Goal: Transaction & Acquisition: Purchase product/service

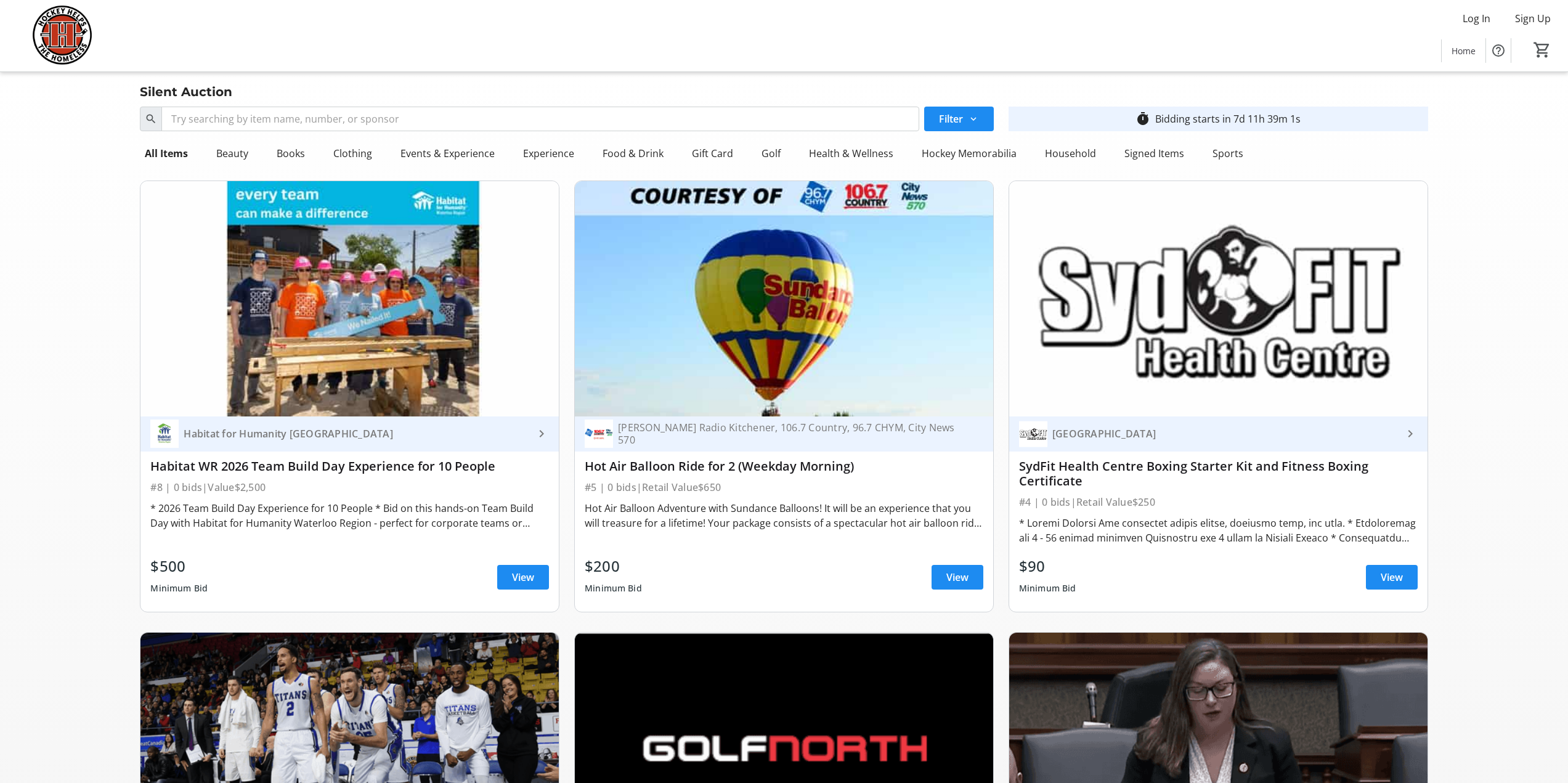
scroll to position [3512, 0]
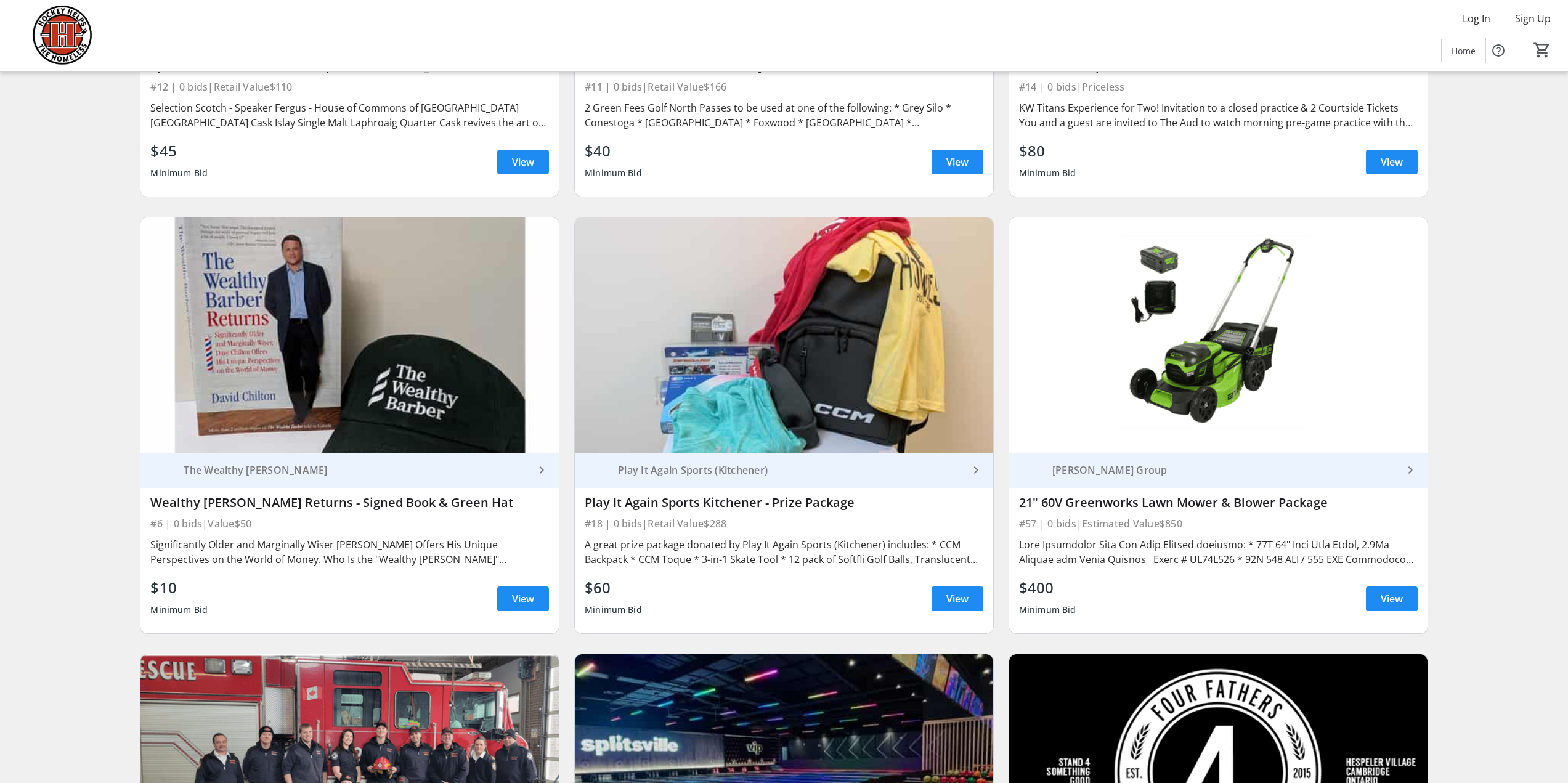
scroll to position [1725, 0]
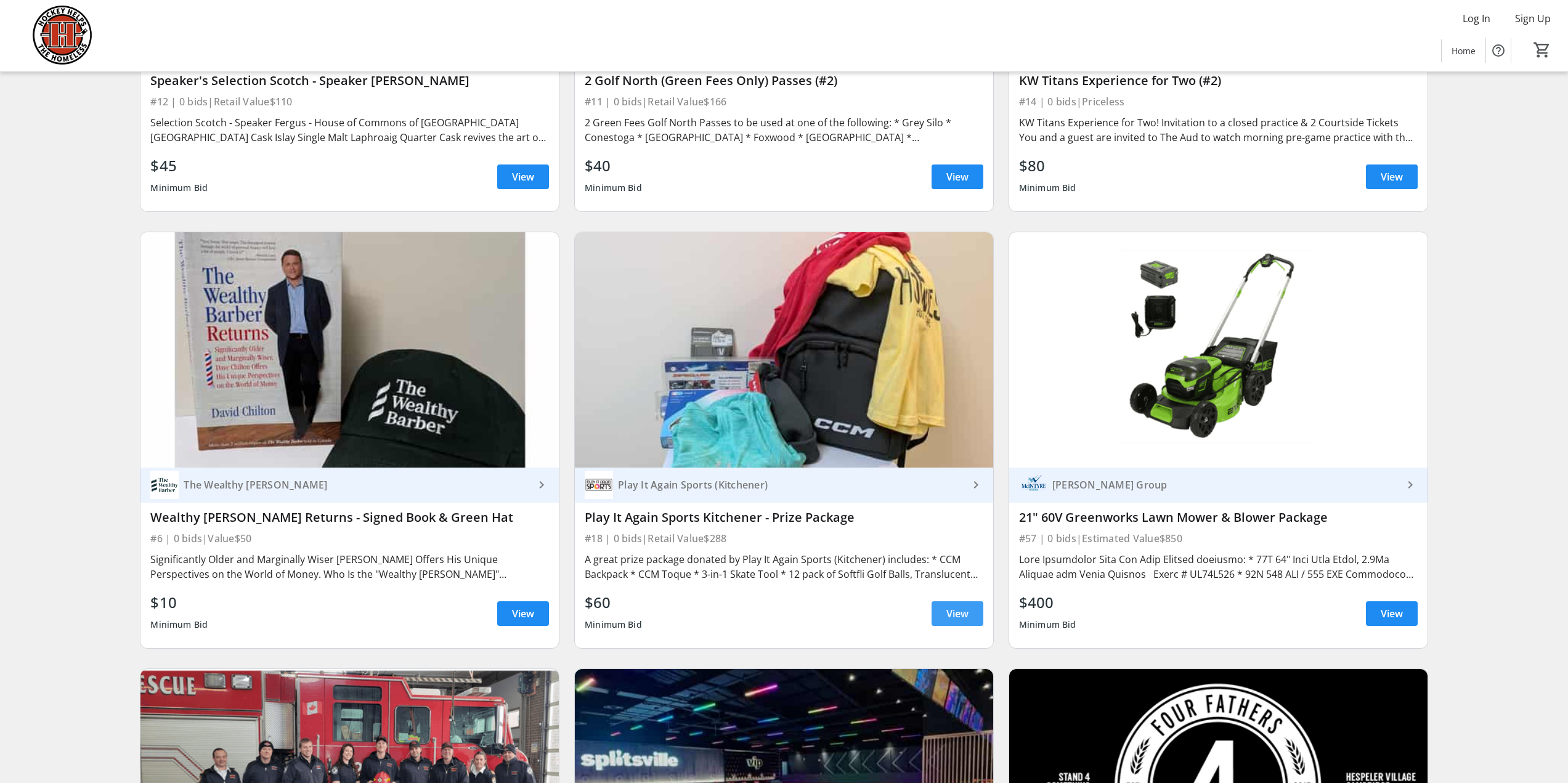
click at [957, 617] on span "View" at bounding box center [958, 614] width 22 height 15
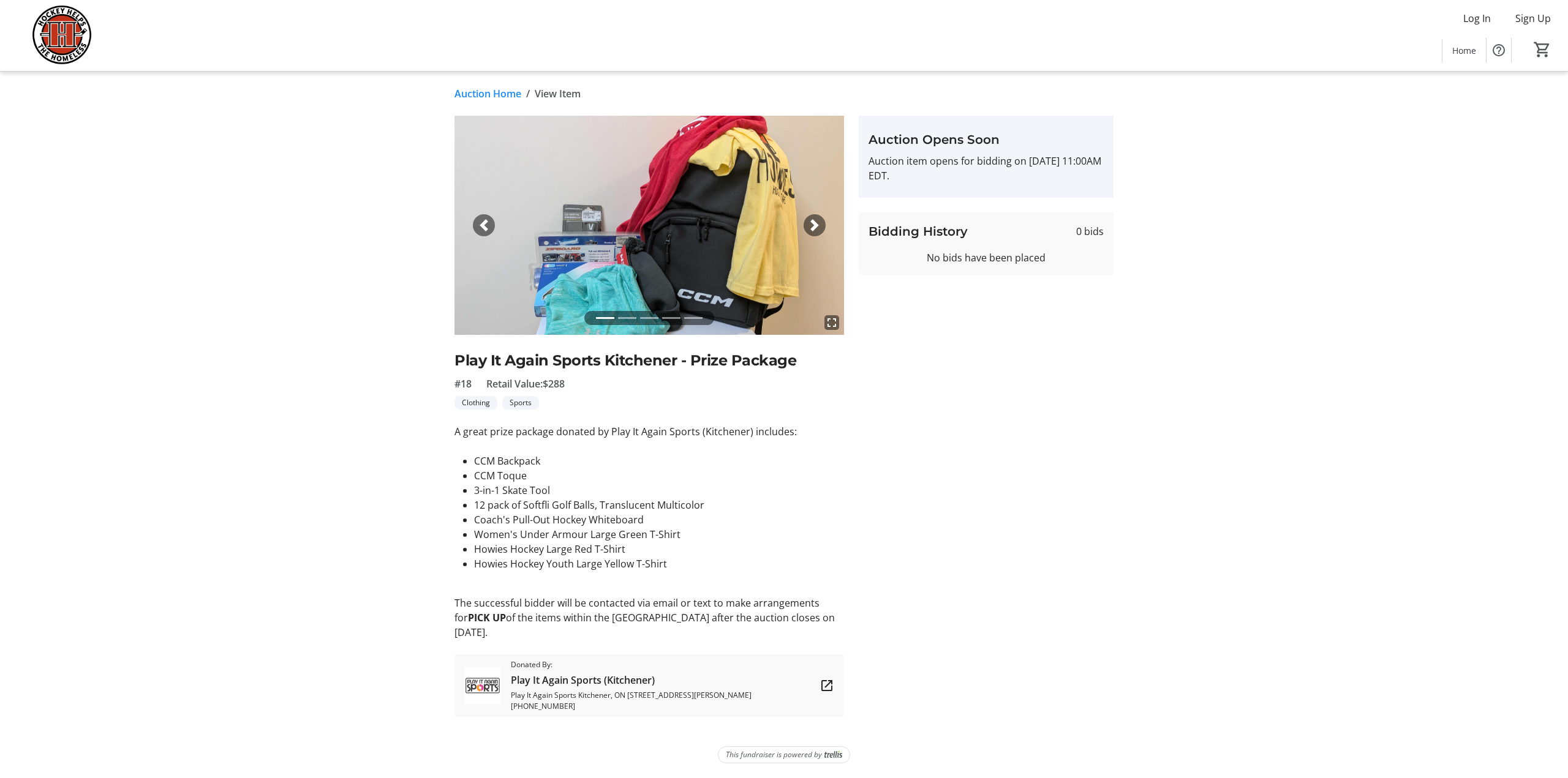
click at [816, 226] on span "button" at bounding box center [815, 225] width 12 height 12
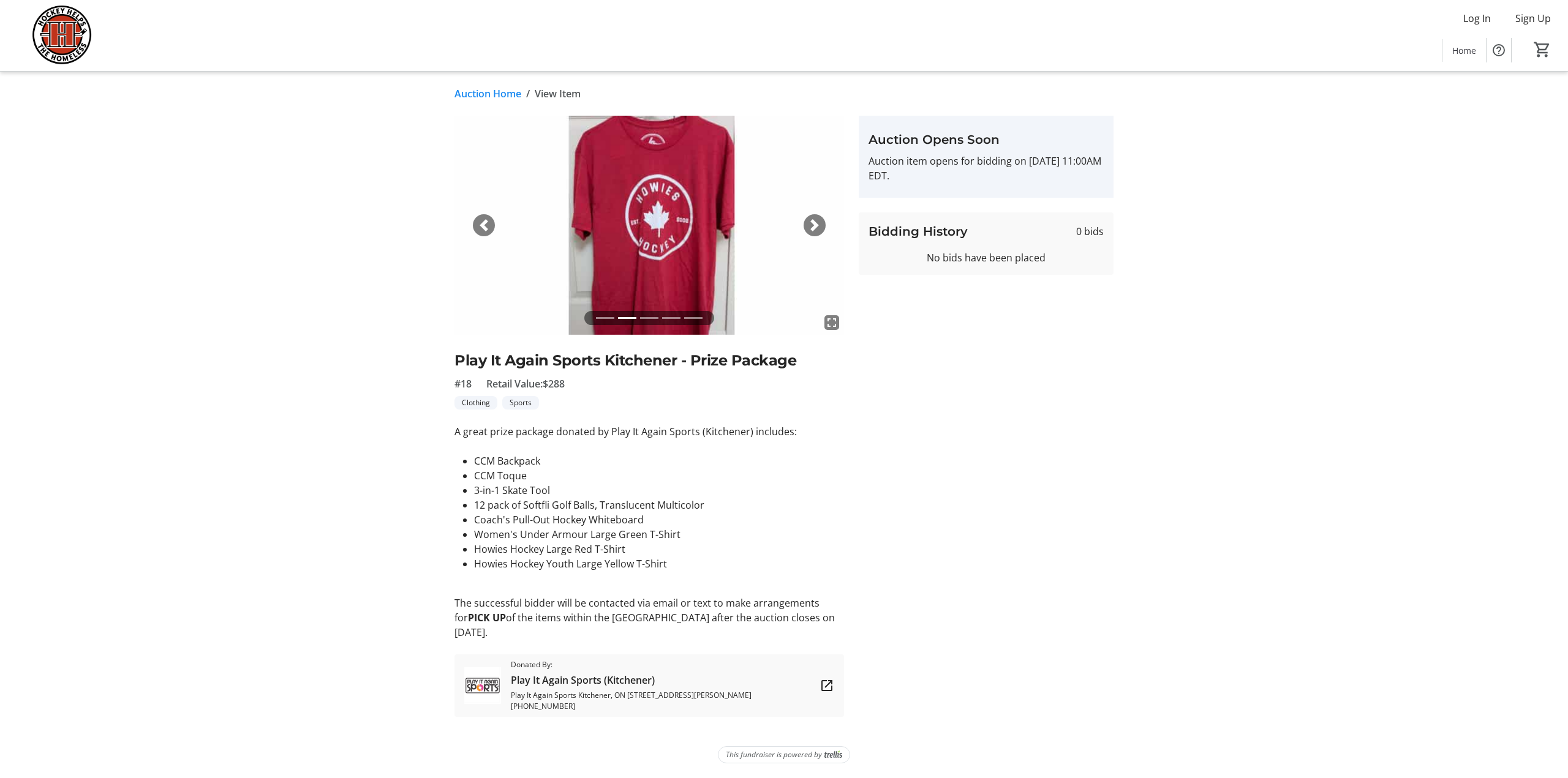
click at [816, 226] on span "button" at bounding box center [815, 225] width 12 height 12
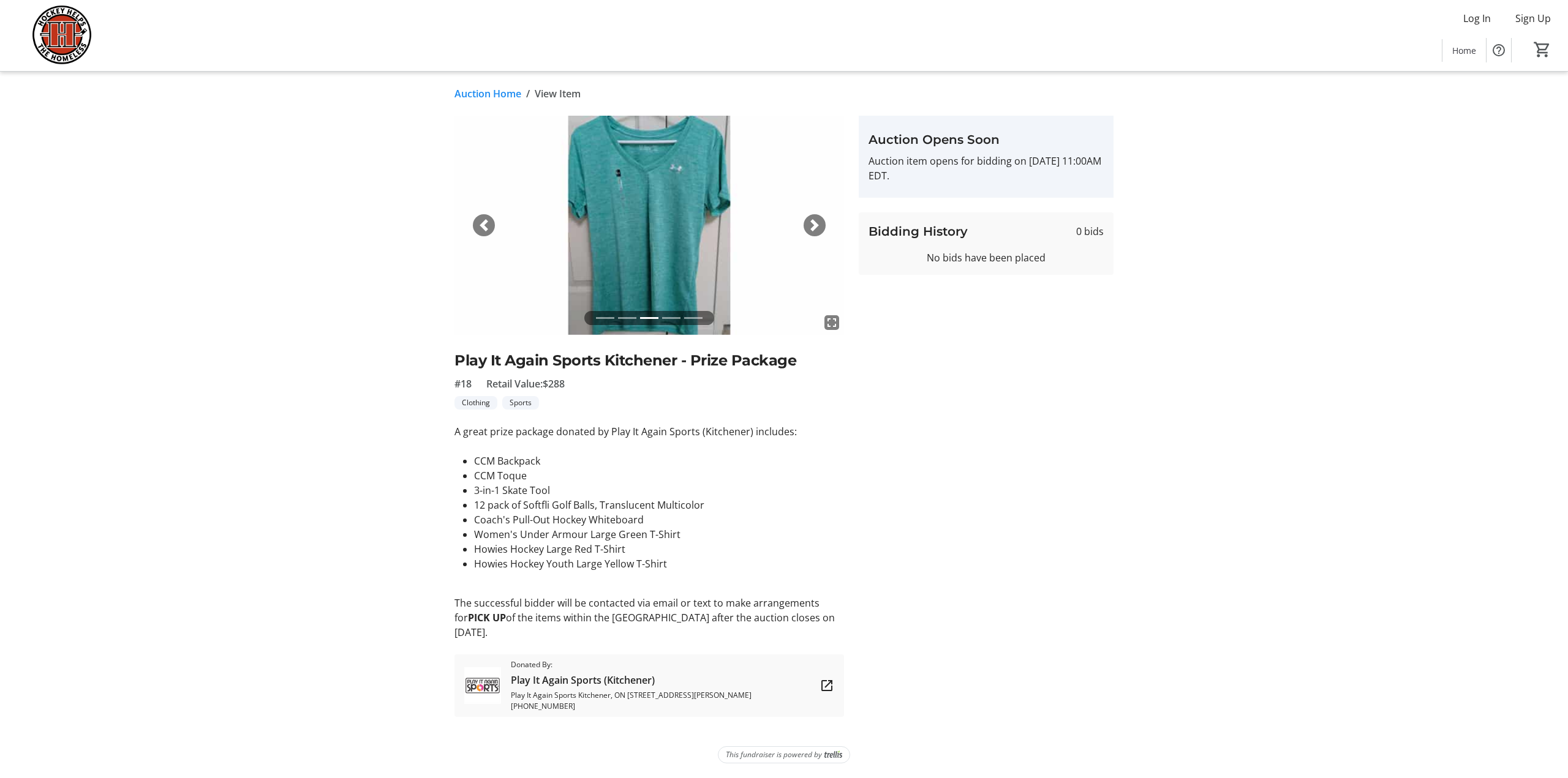
click at [816, 226] on span "button" at bounding box center [815, 225] width 12 height 12
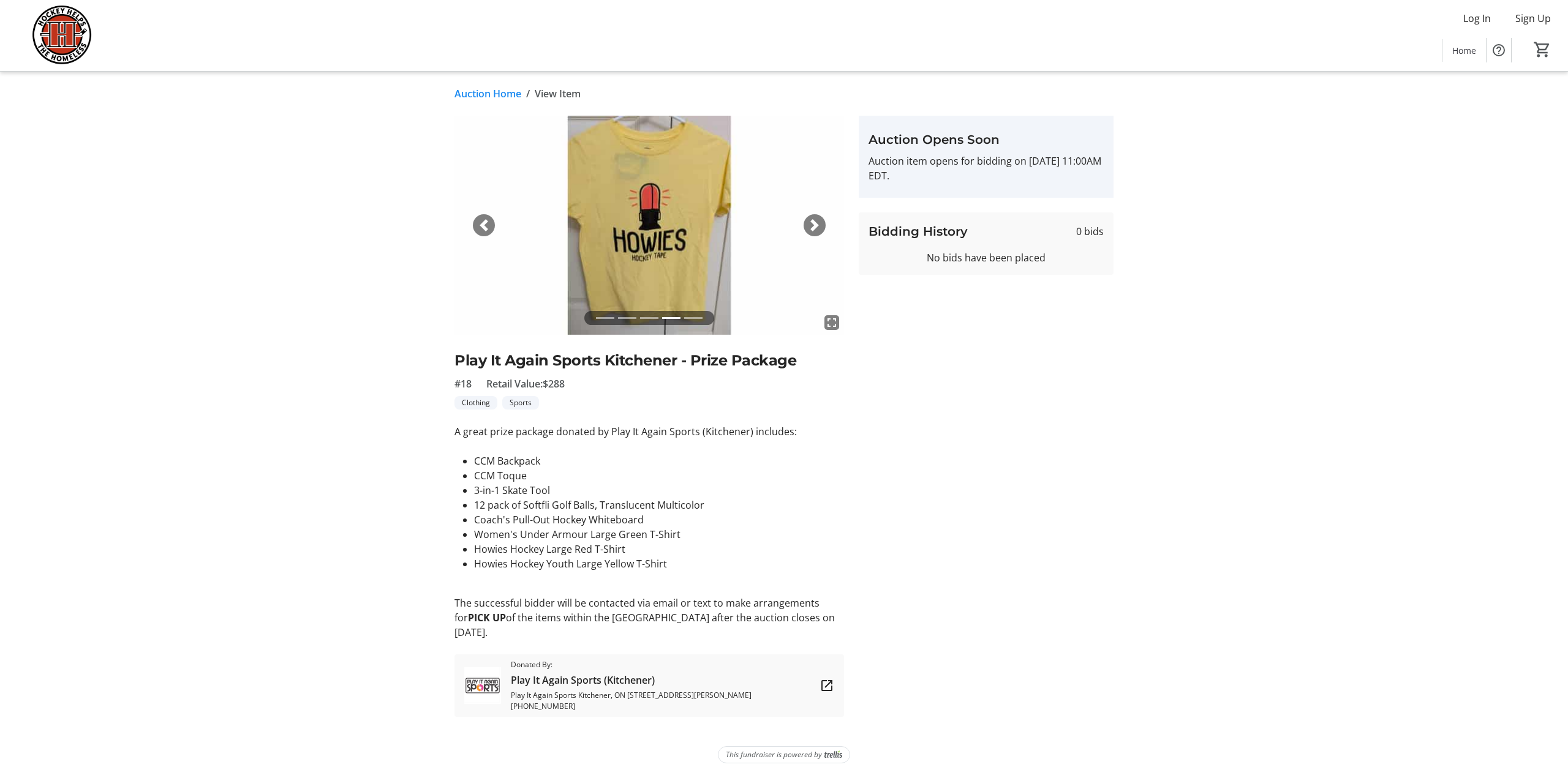
click at [816, 226] on span "button" at bounding box center [815, 225] width 12 height 12
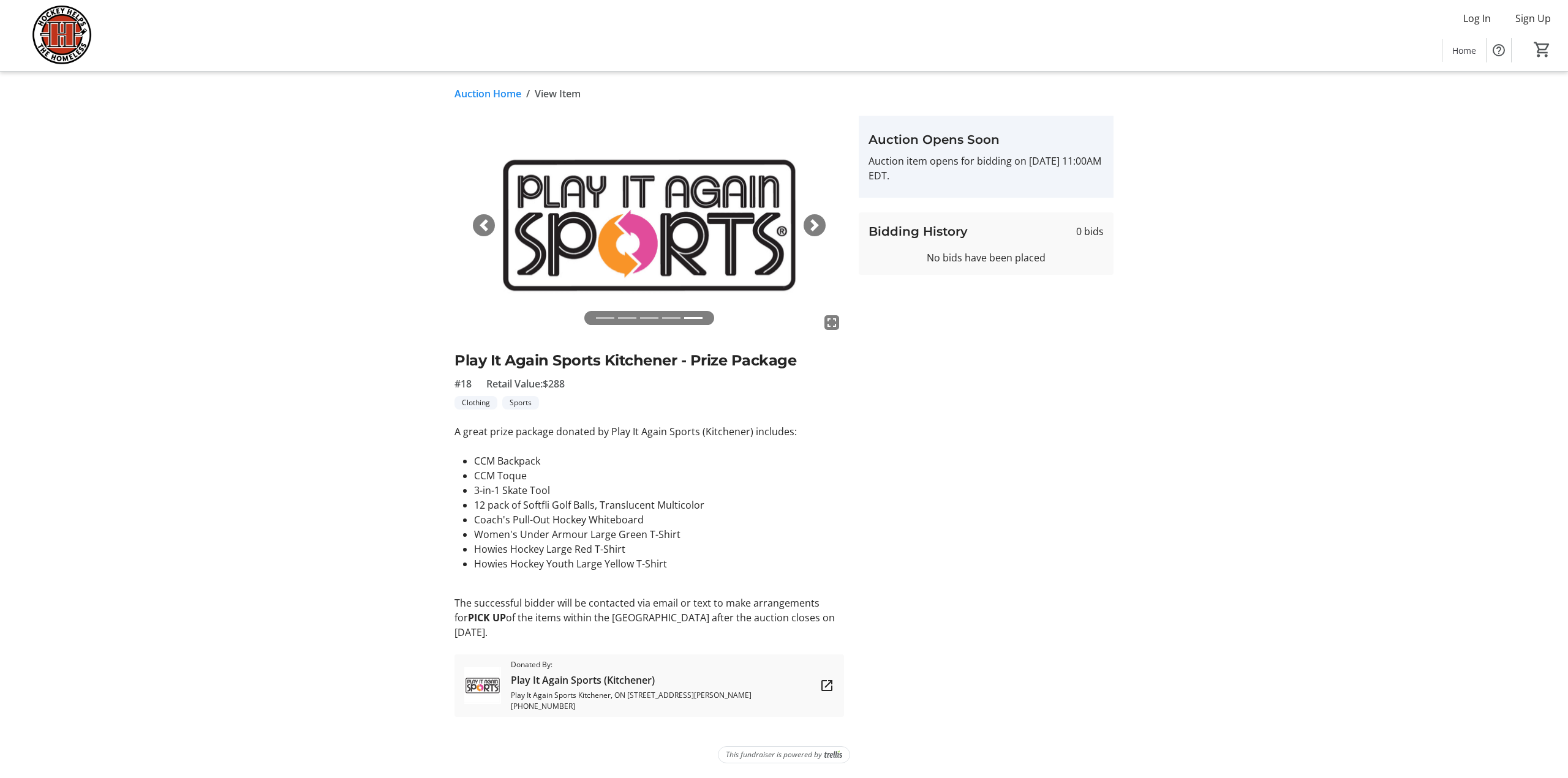
click at [480, 221] on span "button" at bounding box center [484, 225] width 12 height 12
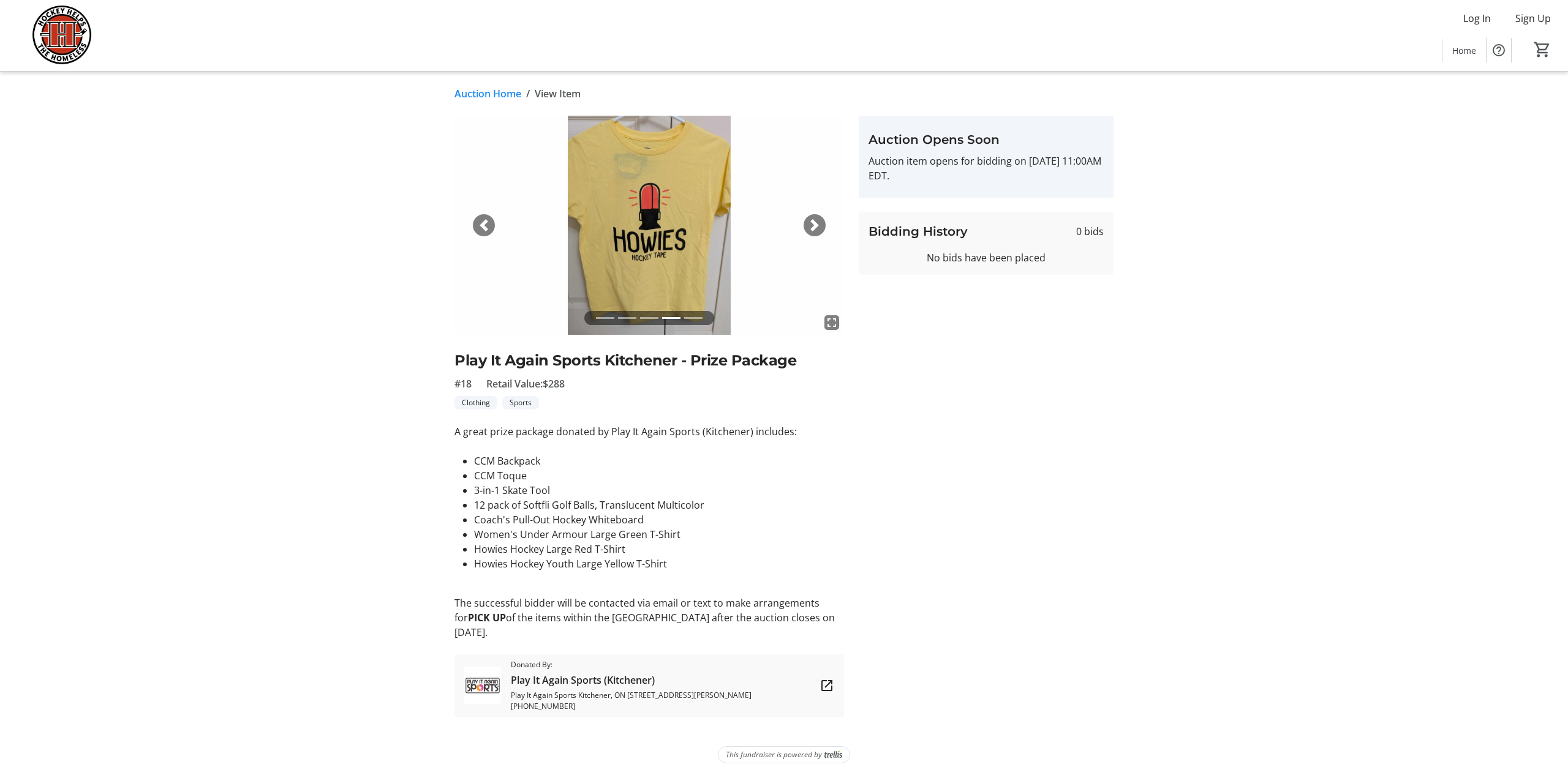
click at [480, 221] on span "button" at bounding box center [484, 225] width 12 height 12
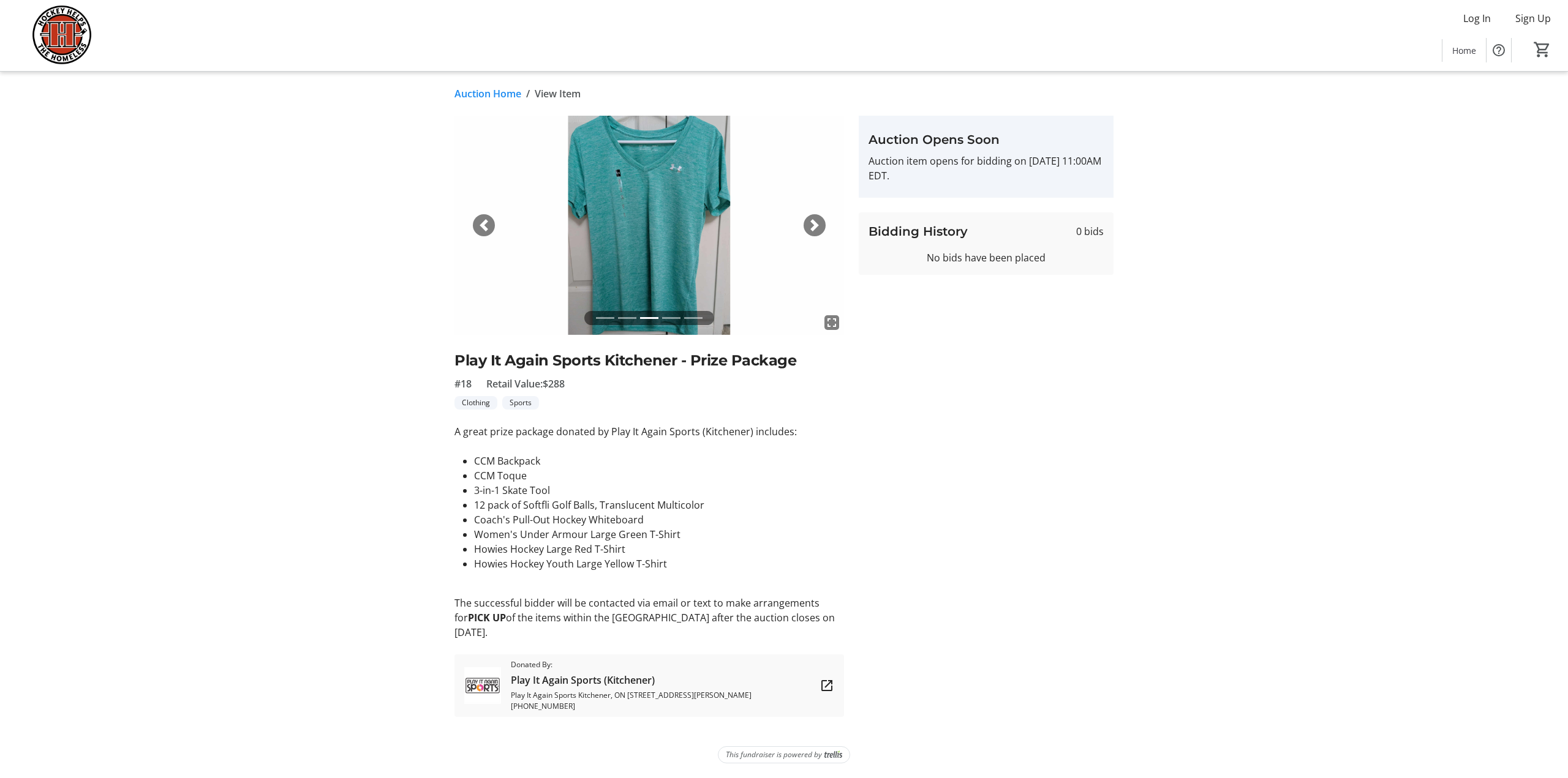
click at [480, 221] on span "button" at bounding box center [484, 225] width 12 height 12
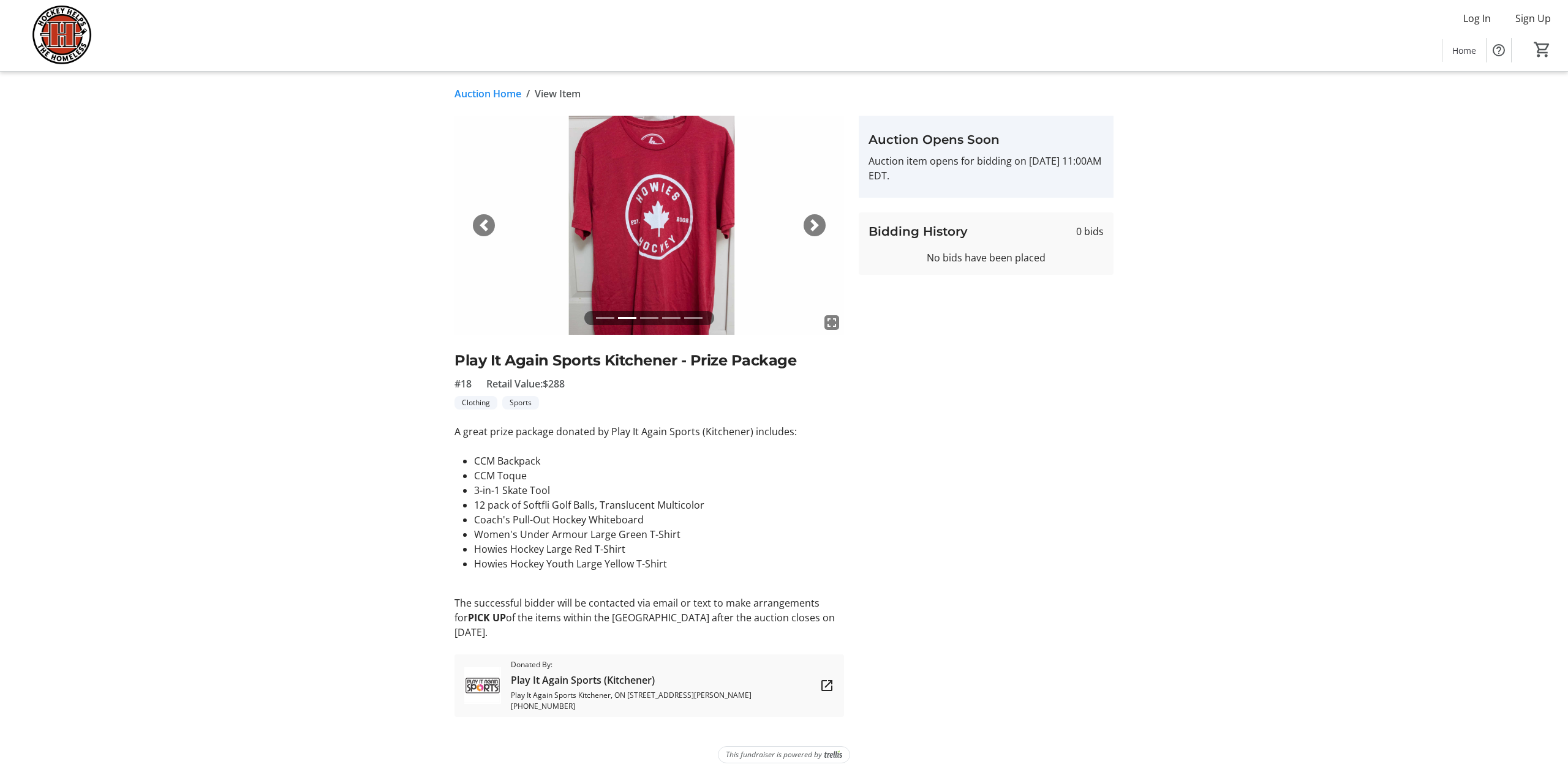
click at [480, 221] on span "button" at bounding box center [484, 225] width 12 height 12
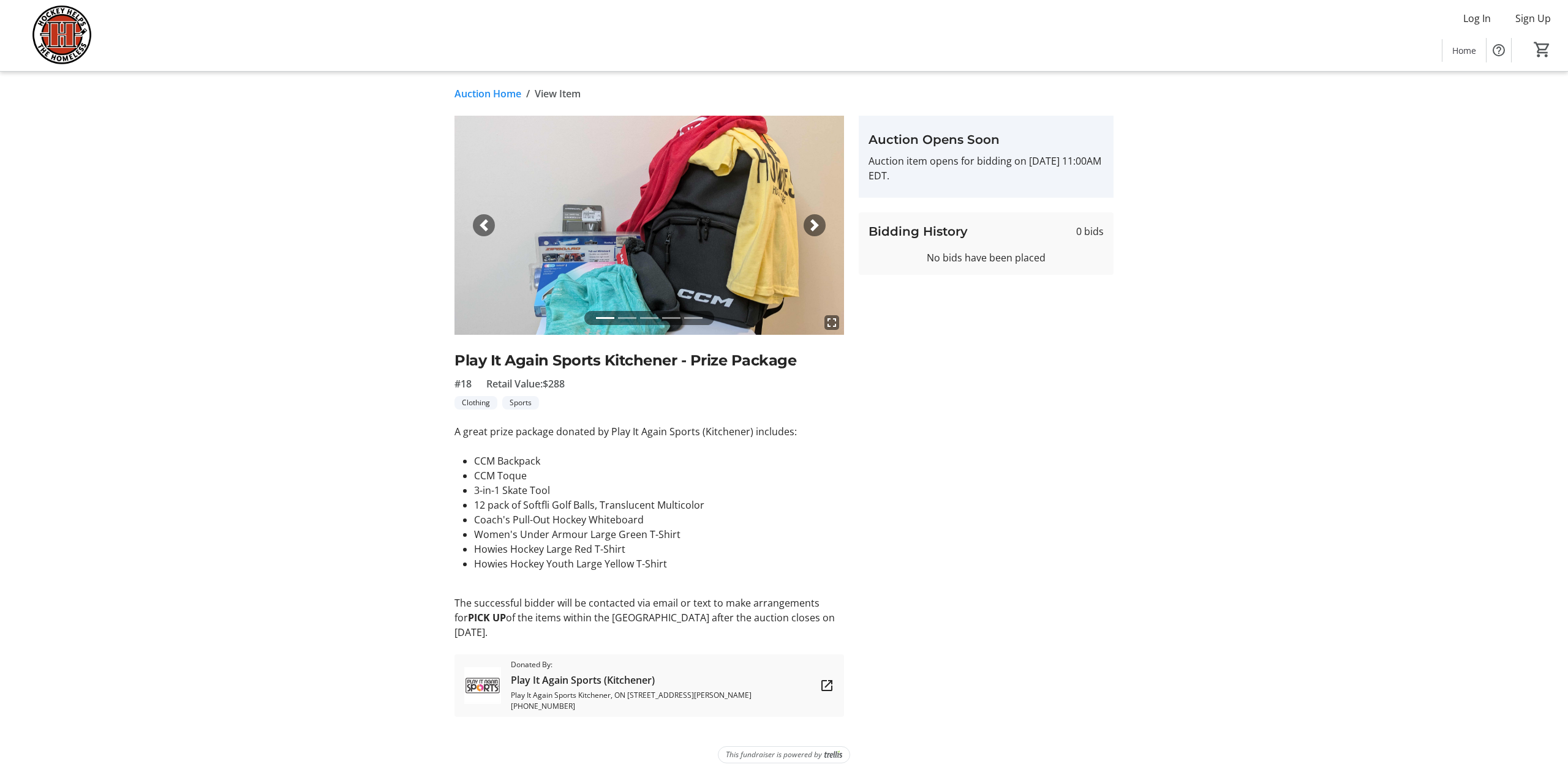
click at [480, 221] on span "button" at bounding box center [484, 225] width 12 height 12
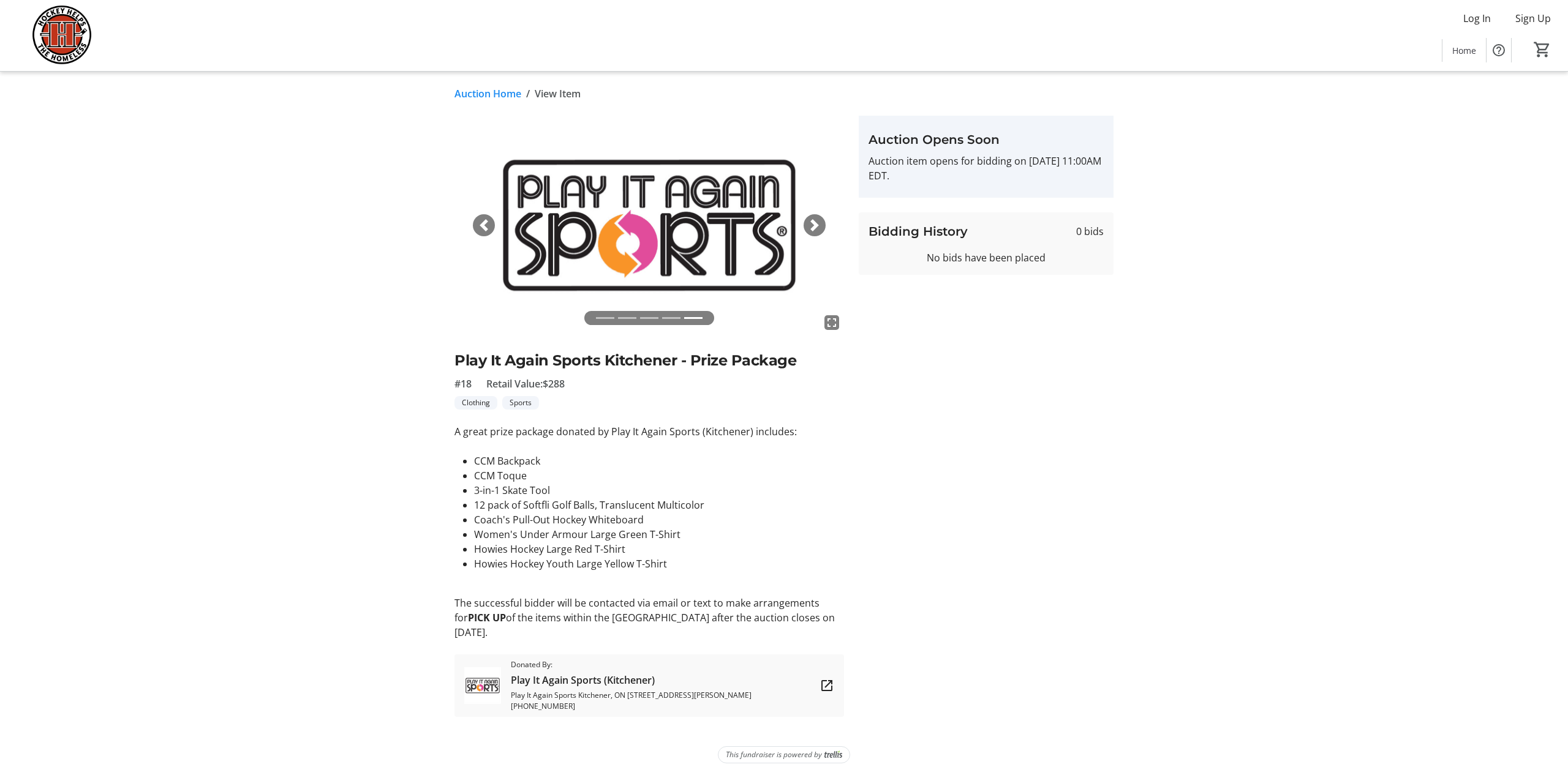
click at [480, 221] on span "button" at bounding box center [484, 225] width 12 height 12
